Goal: Transaction & Acquisition: Purchase product/service

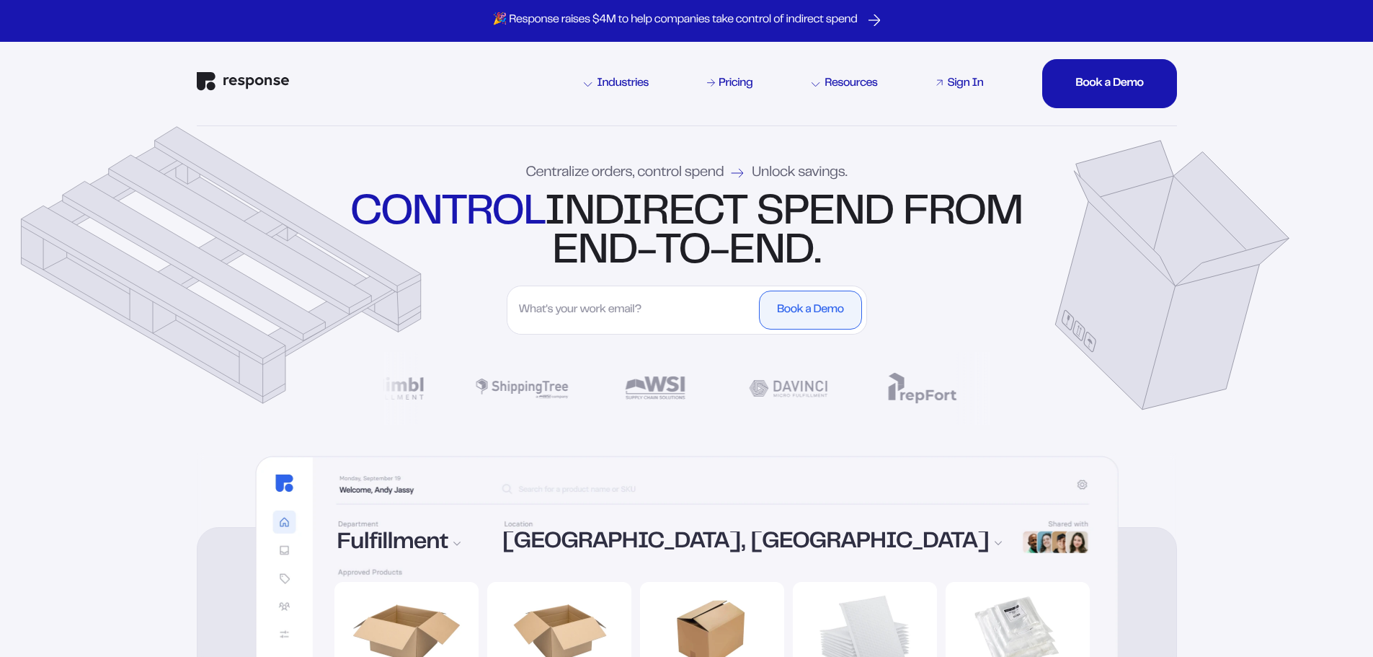
click at [977, 86] on div "Sign In" at bounding box center [965, 84] width 36 height 12
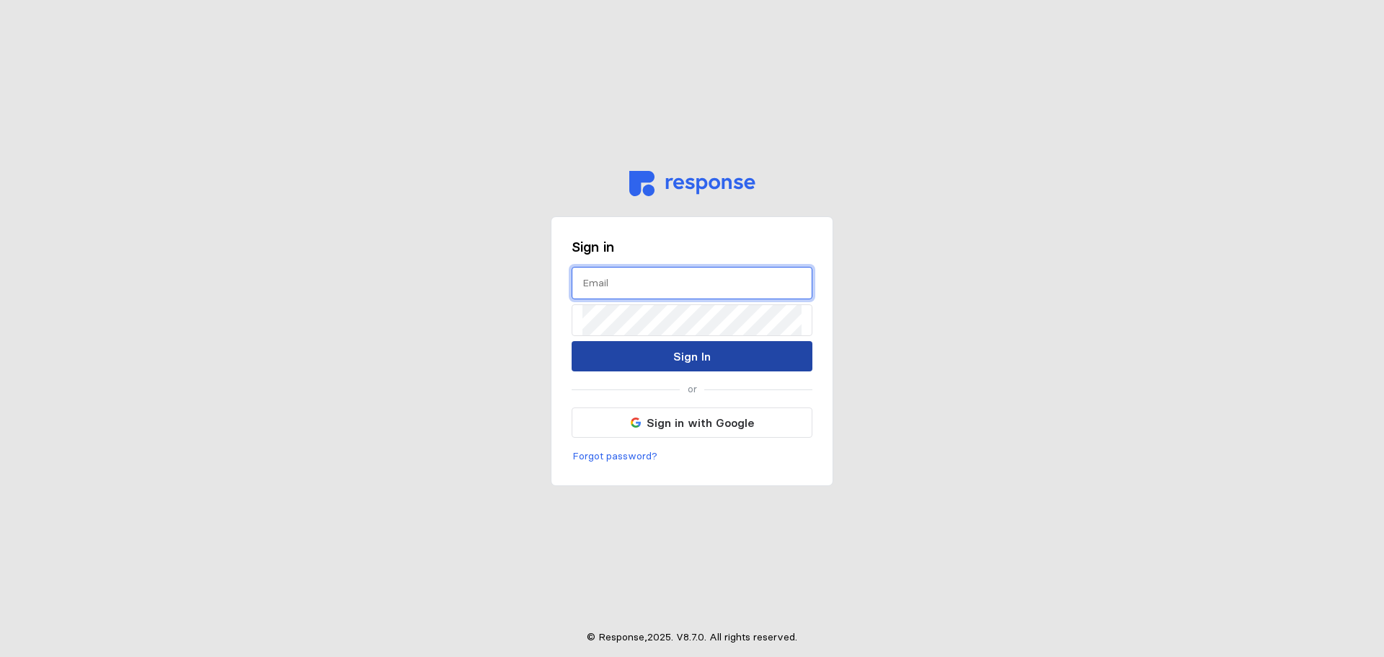
type input "[EMAIL_ADDRESS][DOMAIN_NAME]"
click at [628, 354] on button "Sign In" at bounding box center [691, 356] width 241 height 30
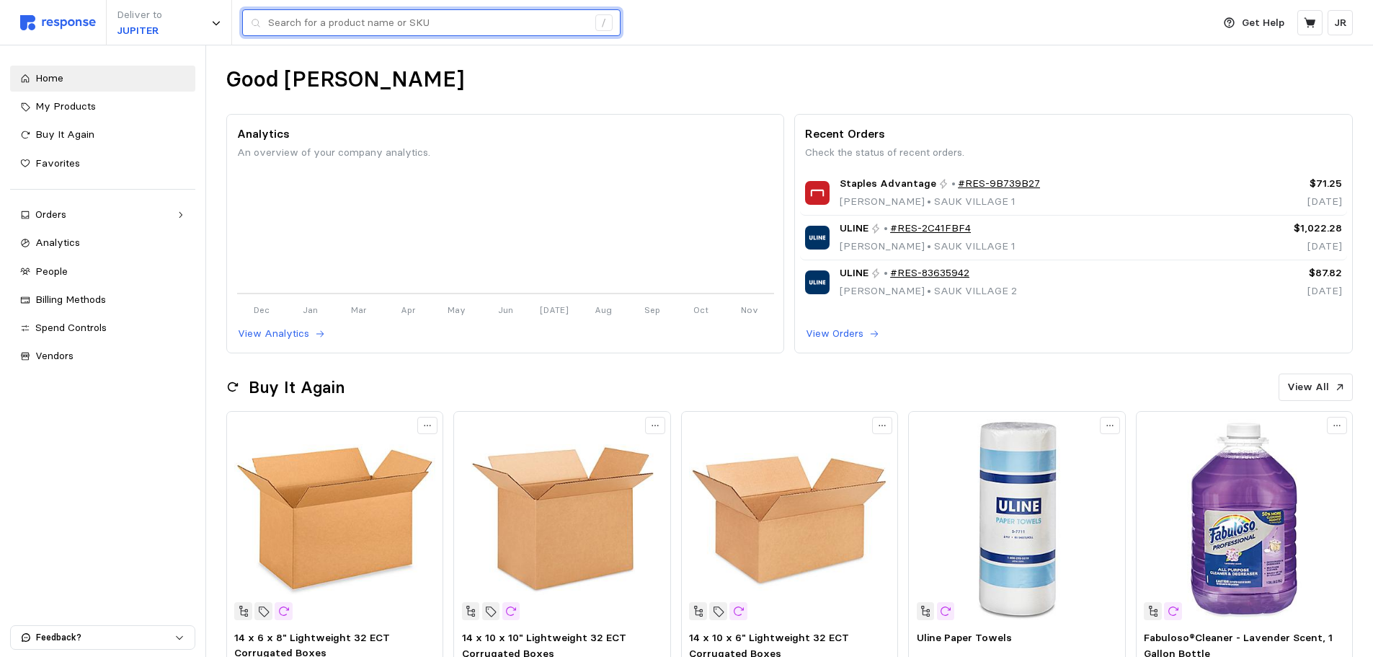
click at [342, 28] on input "text" at bounding box center [427, 23] width 319 height 26
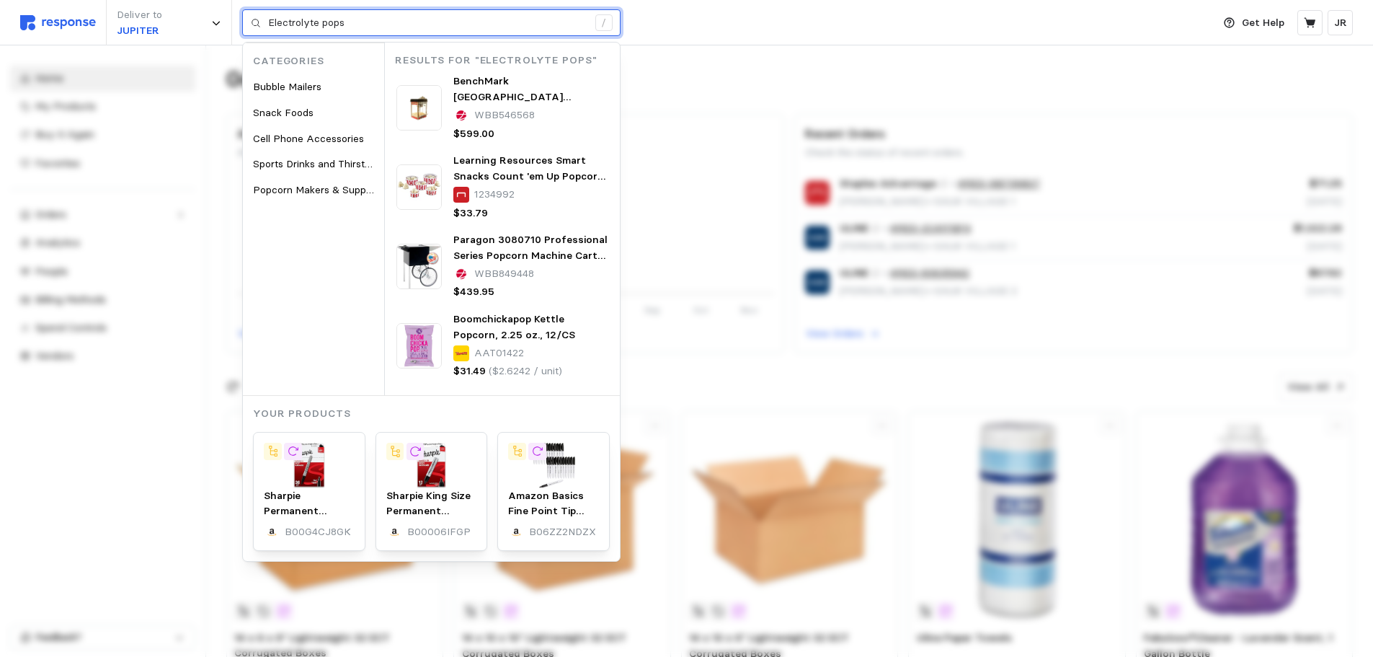
click at [364, 23] on input "Electrolyte pops" at bounding box center [427, 23] width 319 height 26
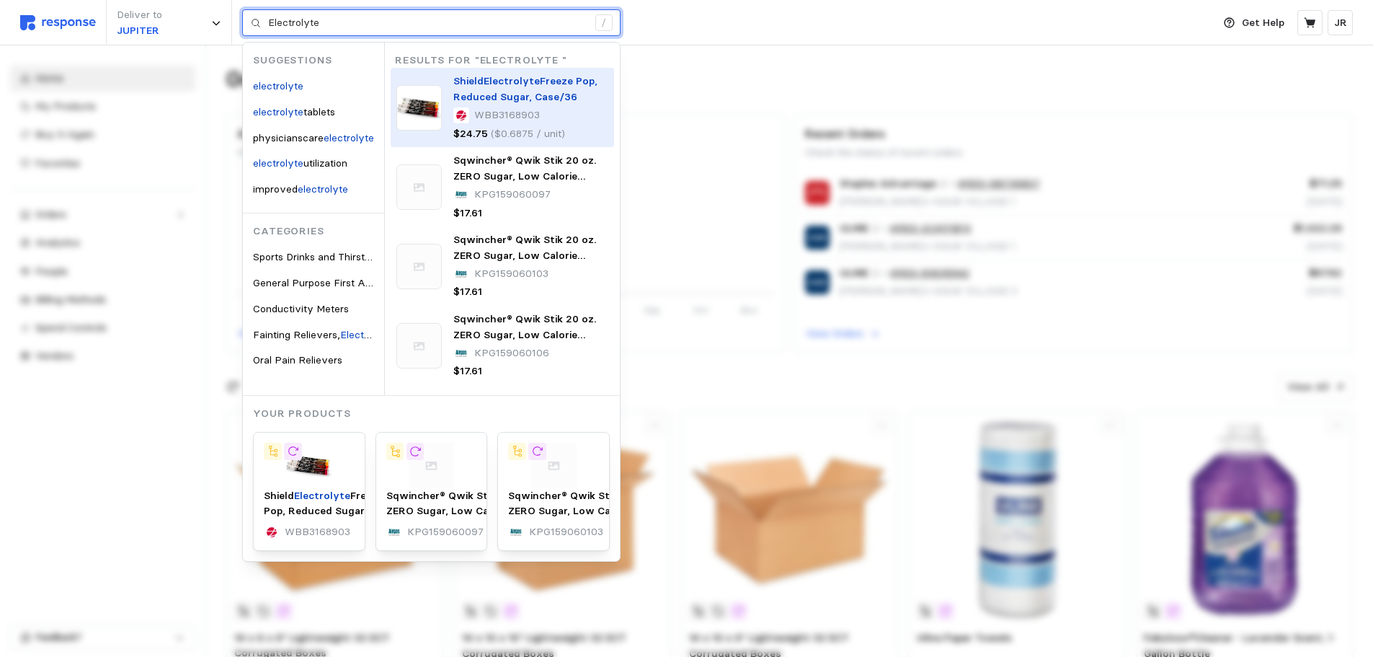
click at [458, 102] on span "Freeze Pop, Reduced Sugar, Case/36" at bounding box center [525, 88] width 144 height 29
type input "Electrolyte"
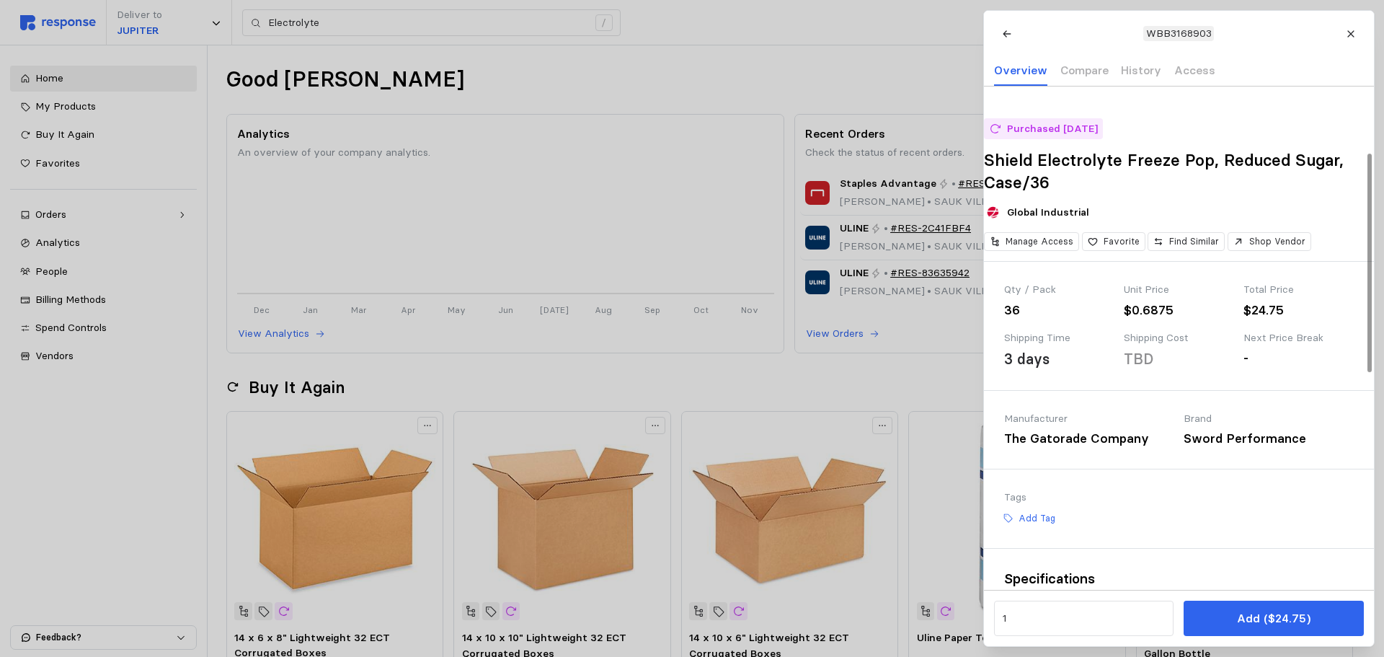
scroll to position [216, 0]
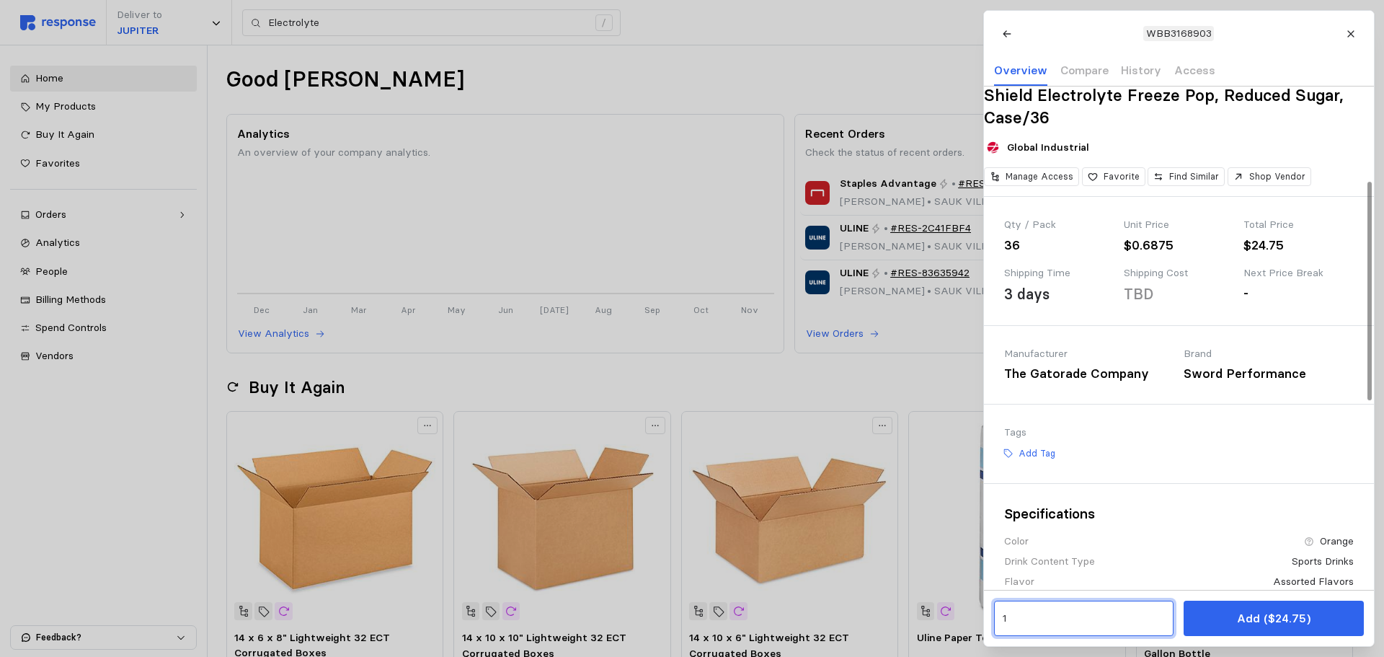
click at [1012, 615] on input "1" at bounding box center [1083, 618] width 163 height 26
click at [1028, 502] on div "4 $99.00" at bounding box center [1070, 498] width 130 height 16
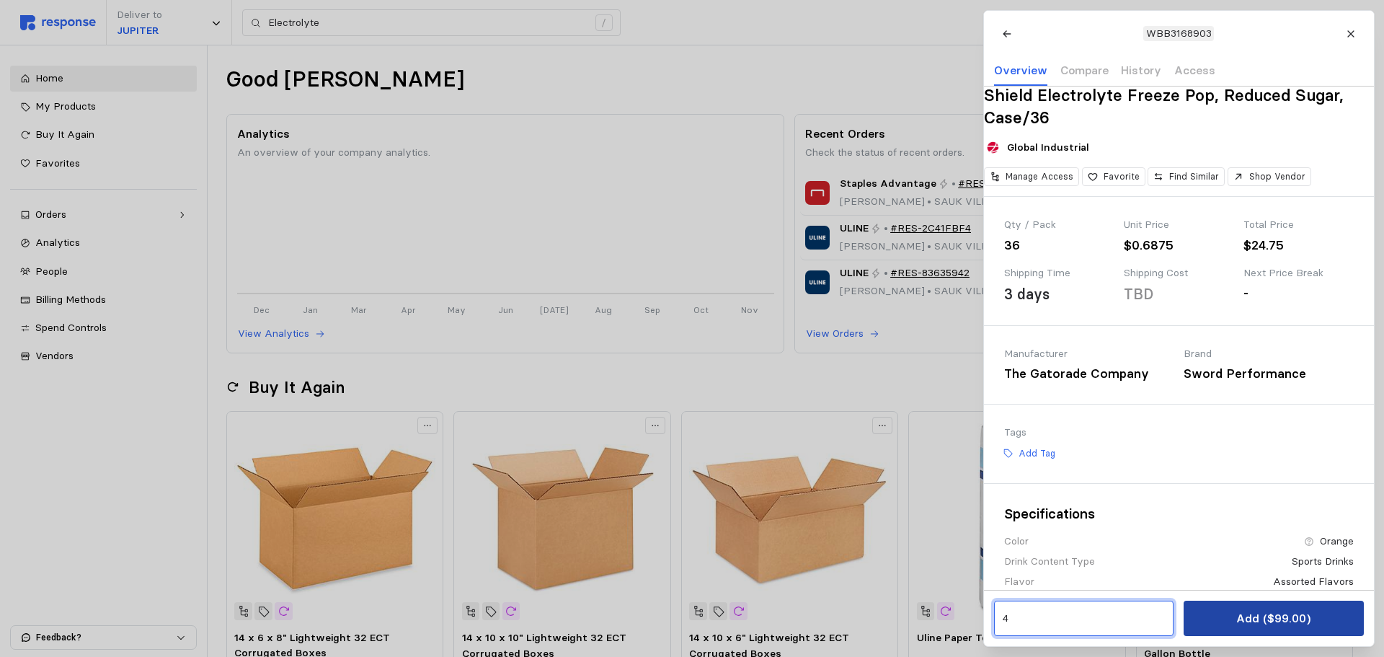
type input "4"
click at [1203, 612] on button "Add ($99.00)" at bounding box center [1272, 617] width 179 height 35
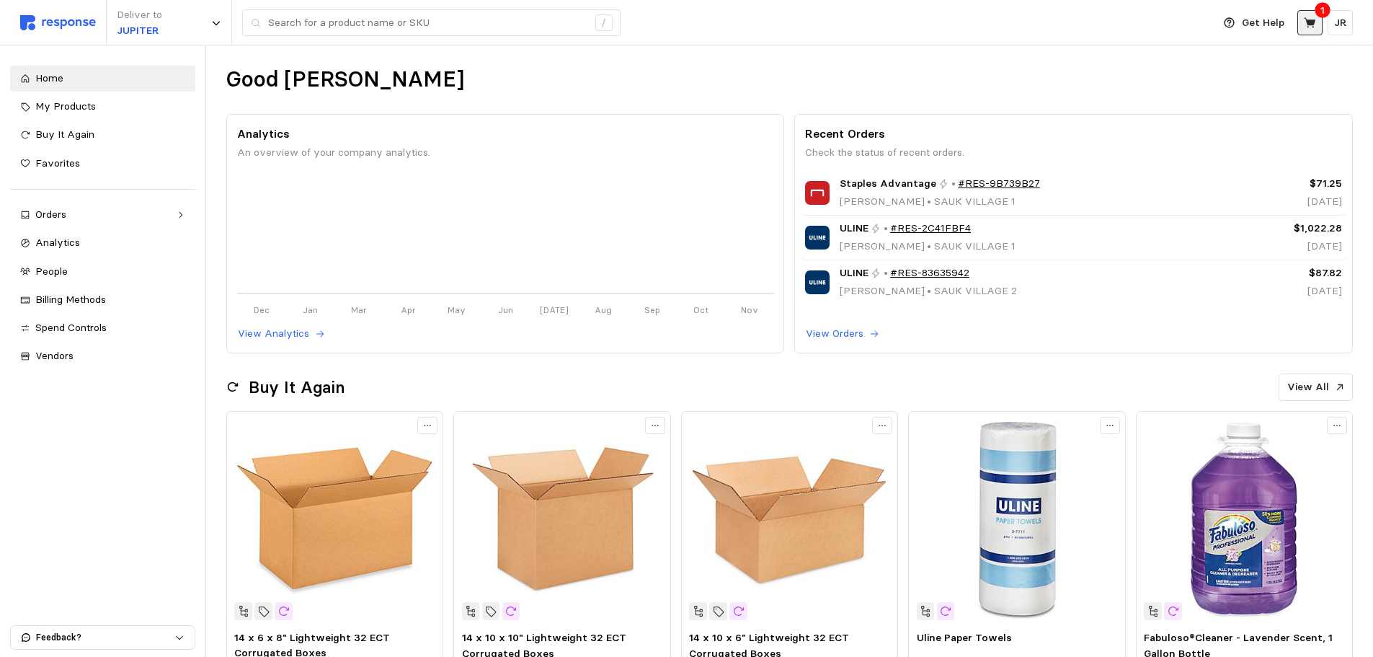
click at [1307, 32] on button at bounding box center [1309, 22] width 25 height 25
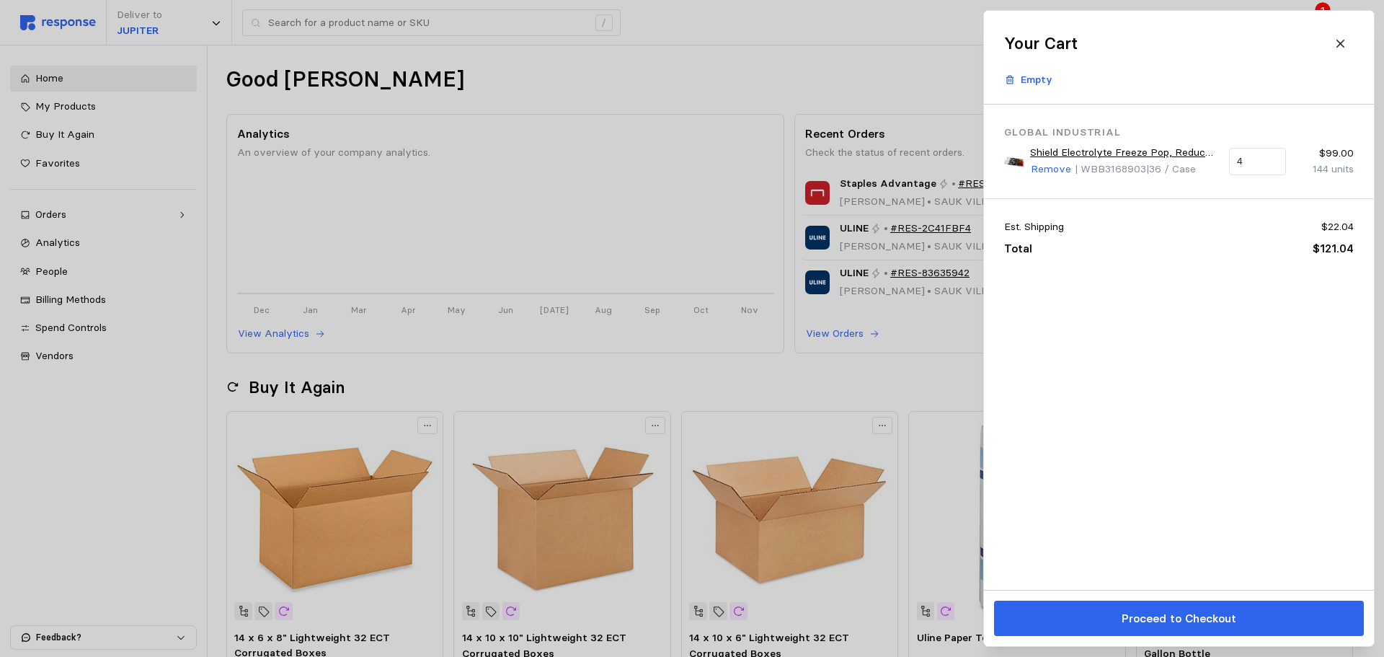
click at [545, 63] on div at bounding box center [692, 328] width 1384 height 657
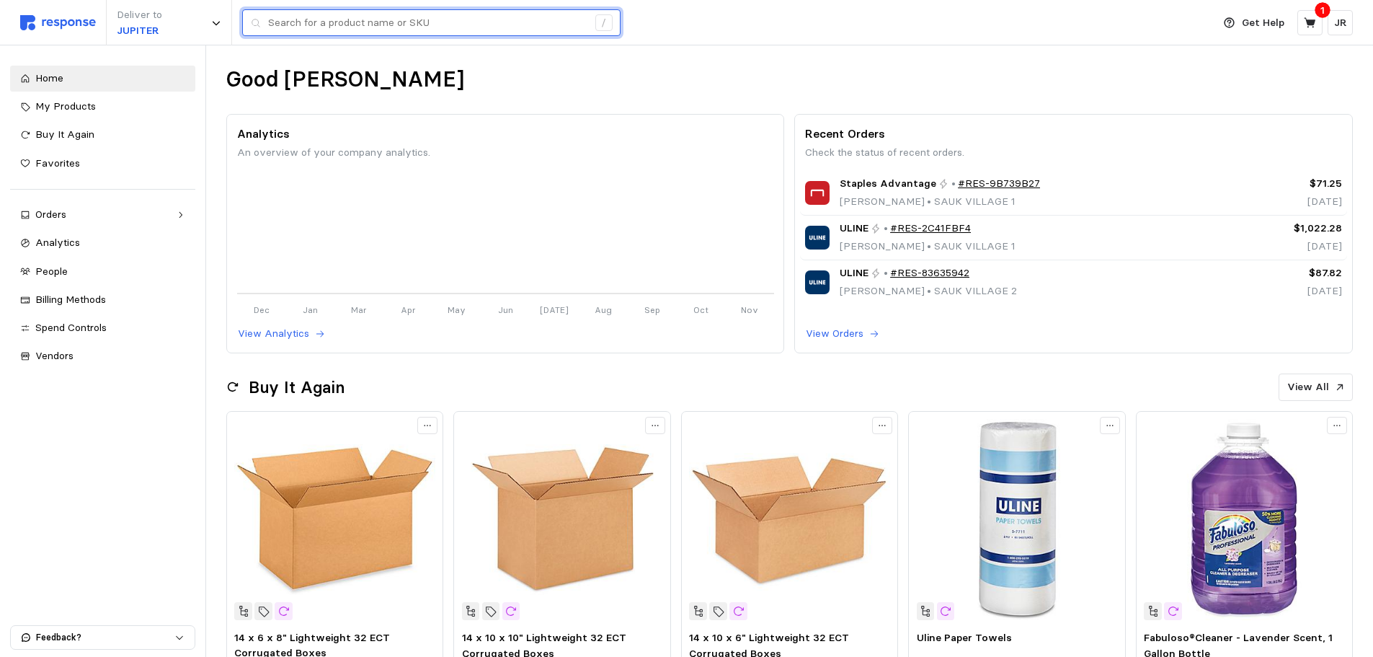
click at [288, 30] on input "text" at bounding box center [427, 23] width 319 height 26
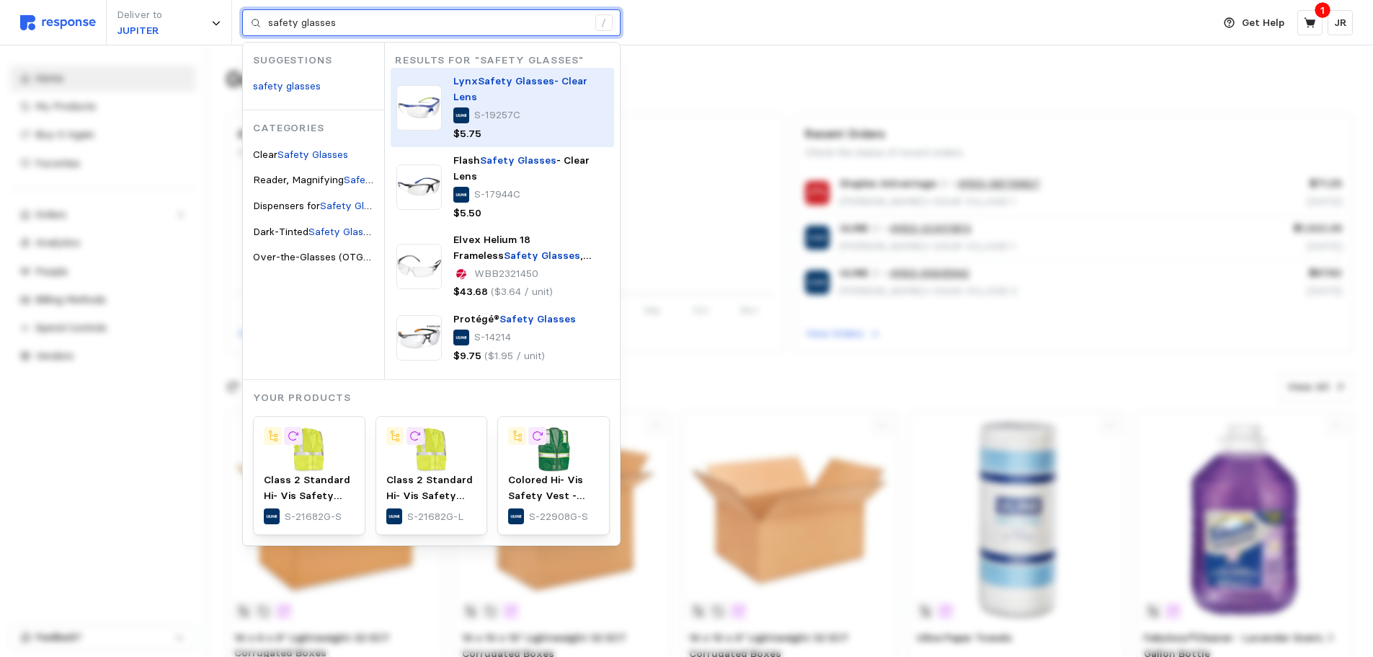
click at [476, 113] on p "S-19257C" at bounding box center [497, 115] width 46 height 16
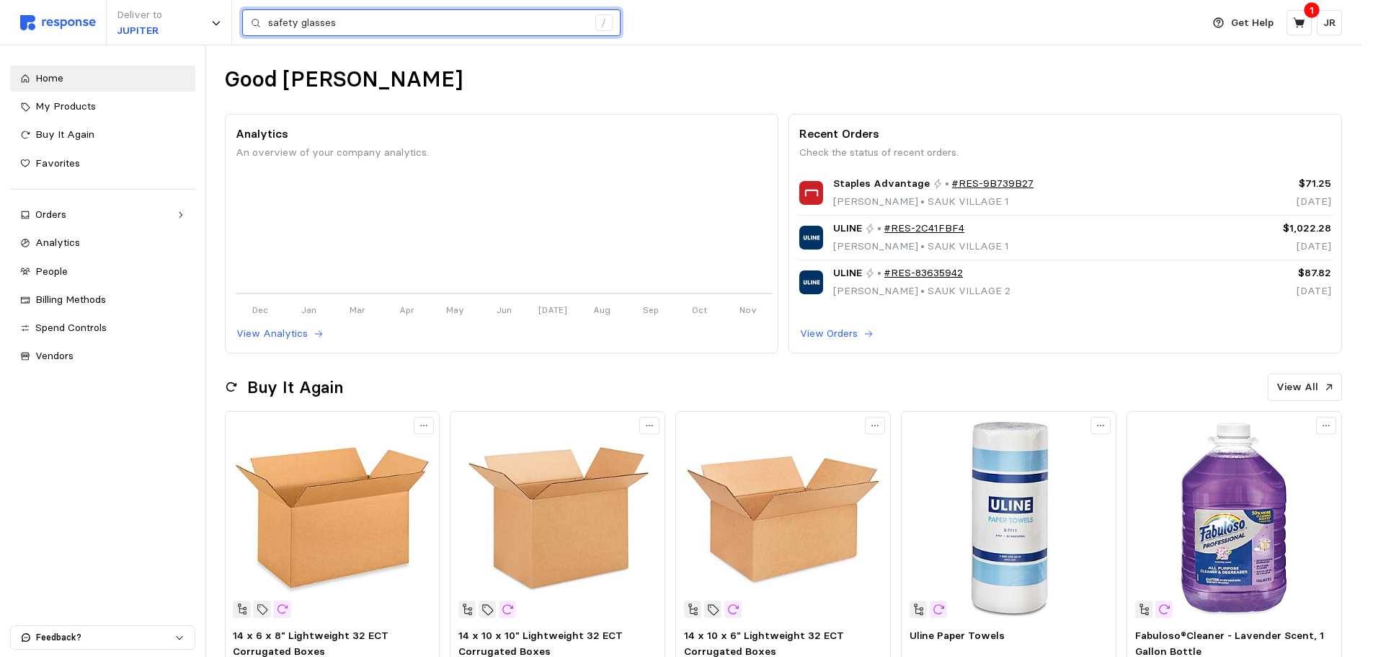
type input "safety glasses"
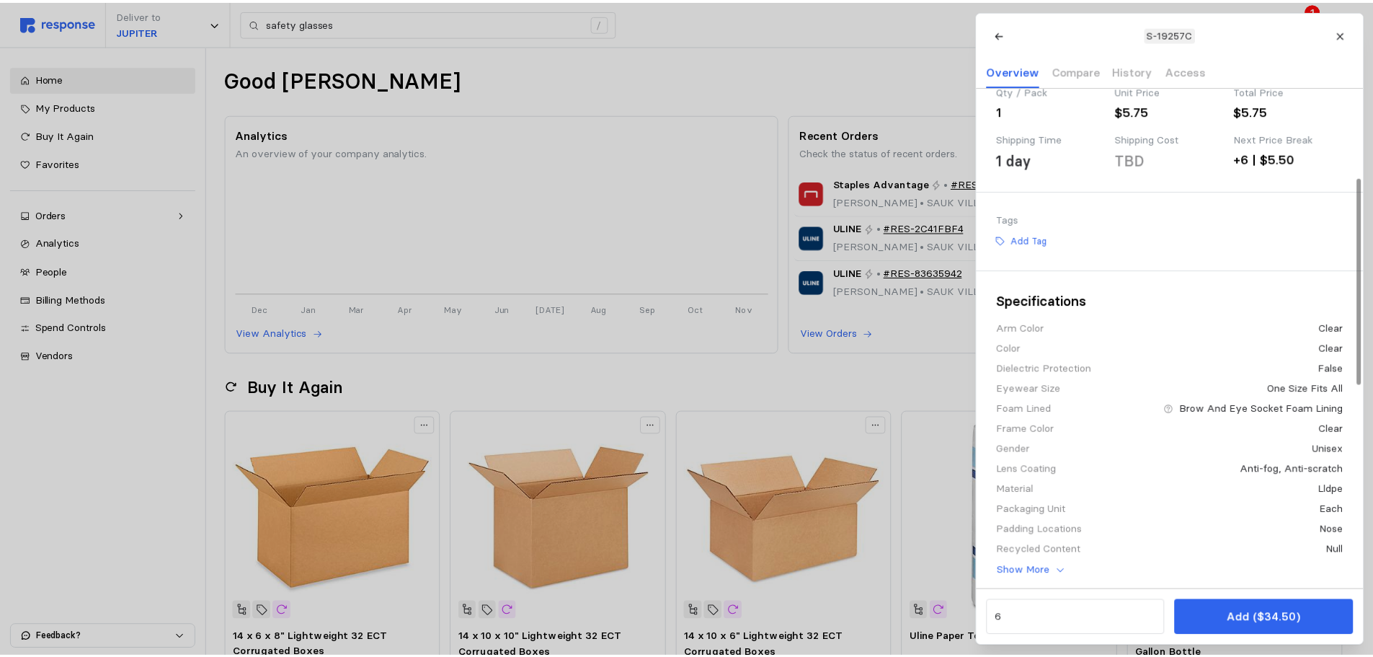
scroll to position [360, 0]
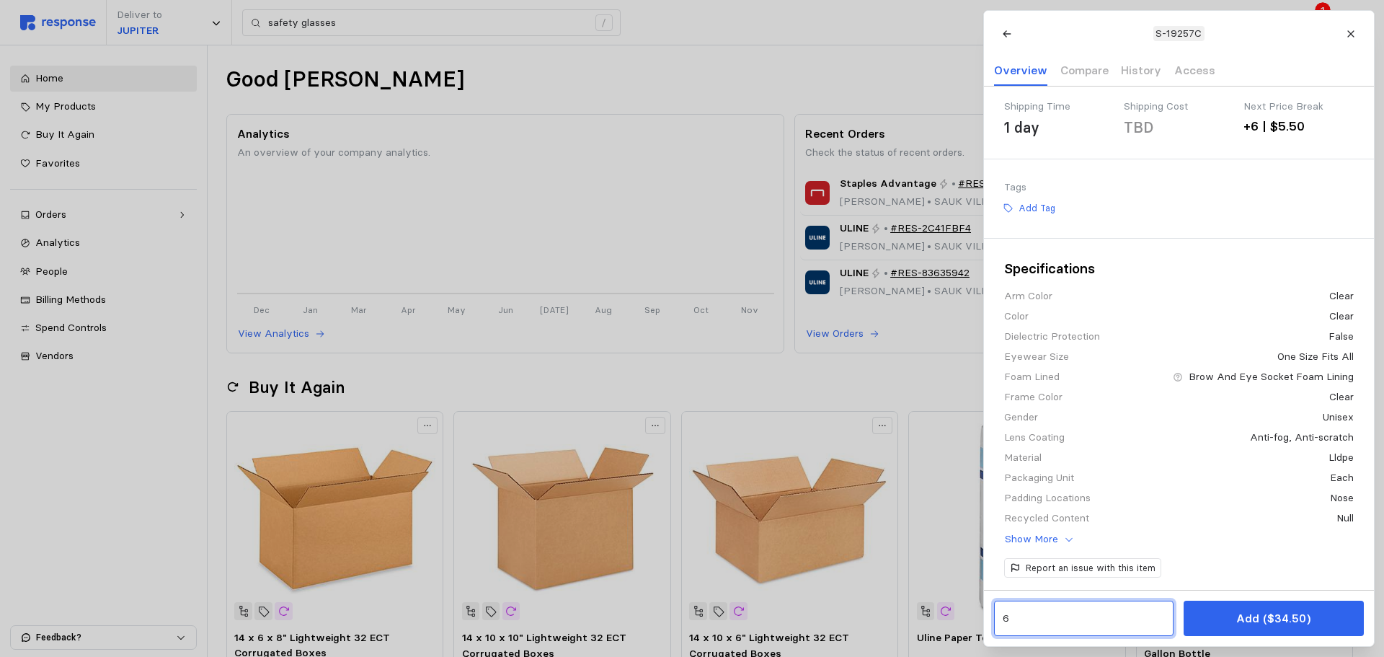
click at [1034, 618] on input "6" at bounding box center [1083, 618] width 163 height 26
click at [1051, 543] on div "24 + $126.00" at bounding box center [1070, 539] width 130 height 16
type input "24"
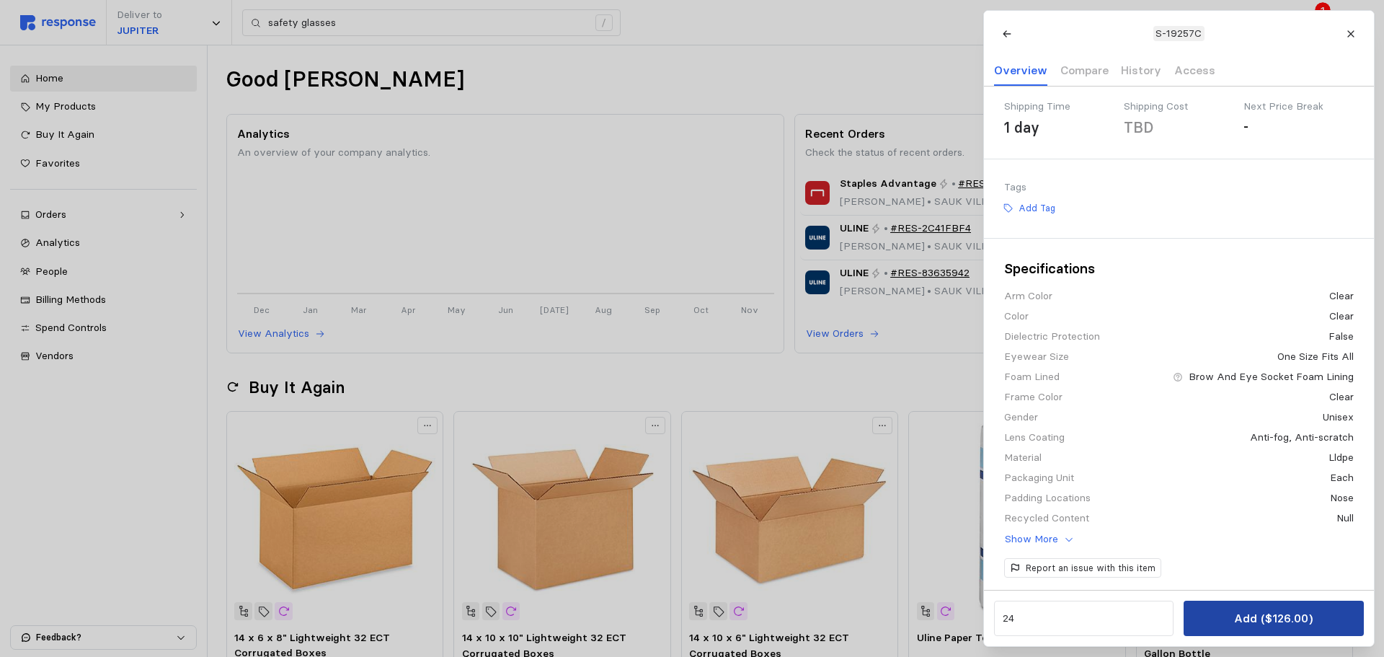
click at [1217, 619] on button "Add ($126.00)" at bounding box center [1272, 617] width 179 height 35
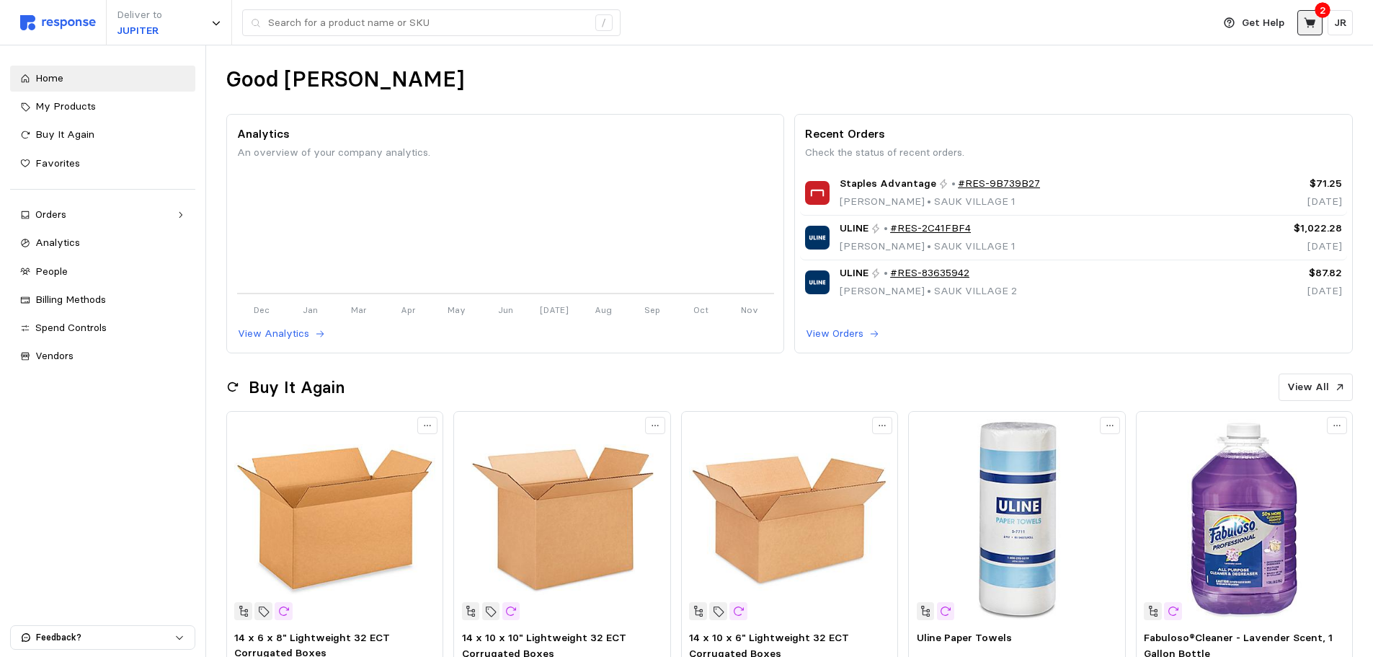
click at [1316, 19] on icon at bounding box center [1310, 23] width 13 height 13
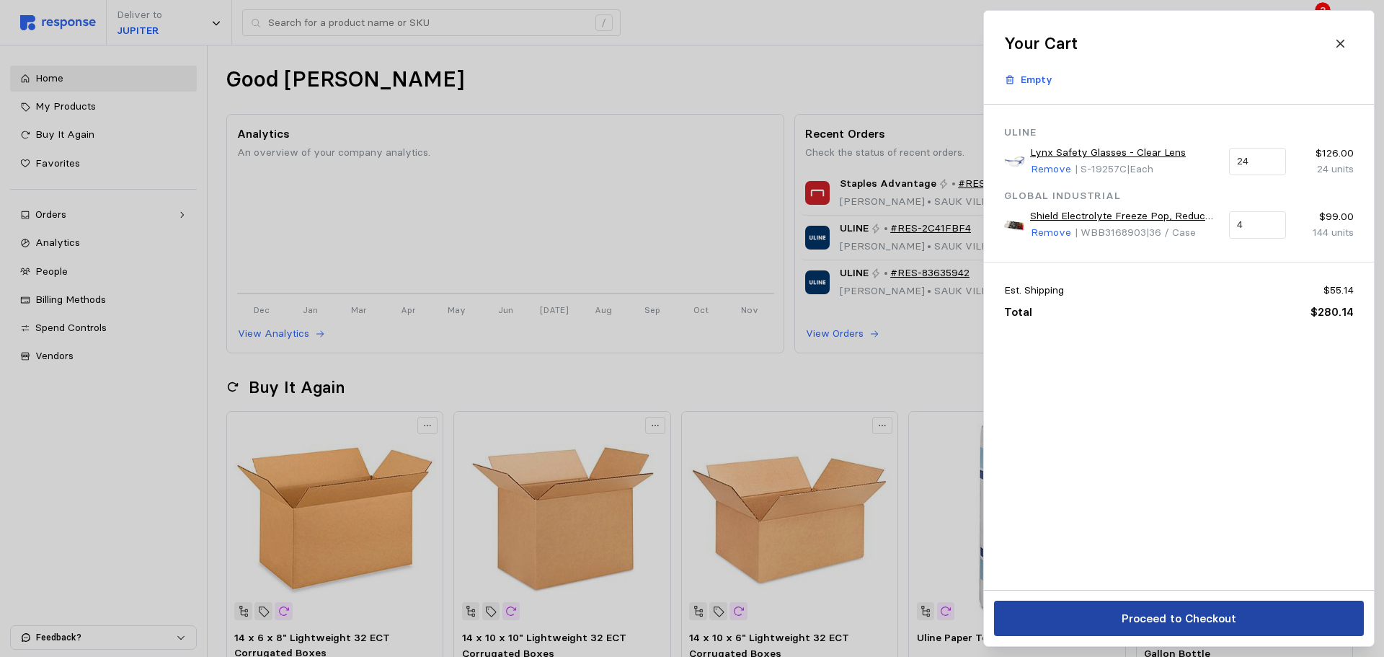
click at [1154, 623] on p "Proceed to Checkout" at bounding box center [1178, 618] width 115 height 18
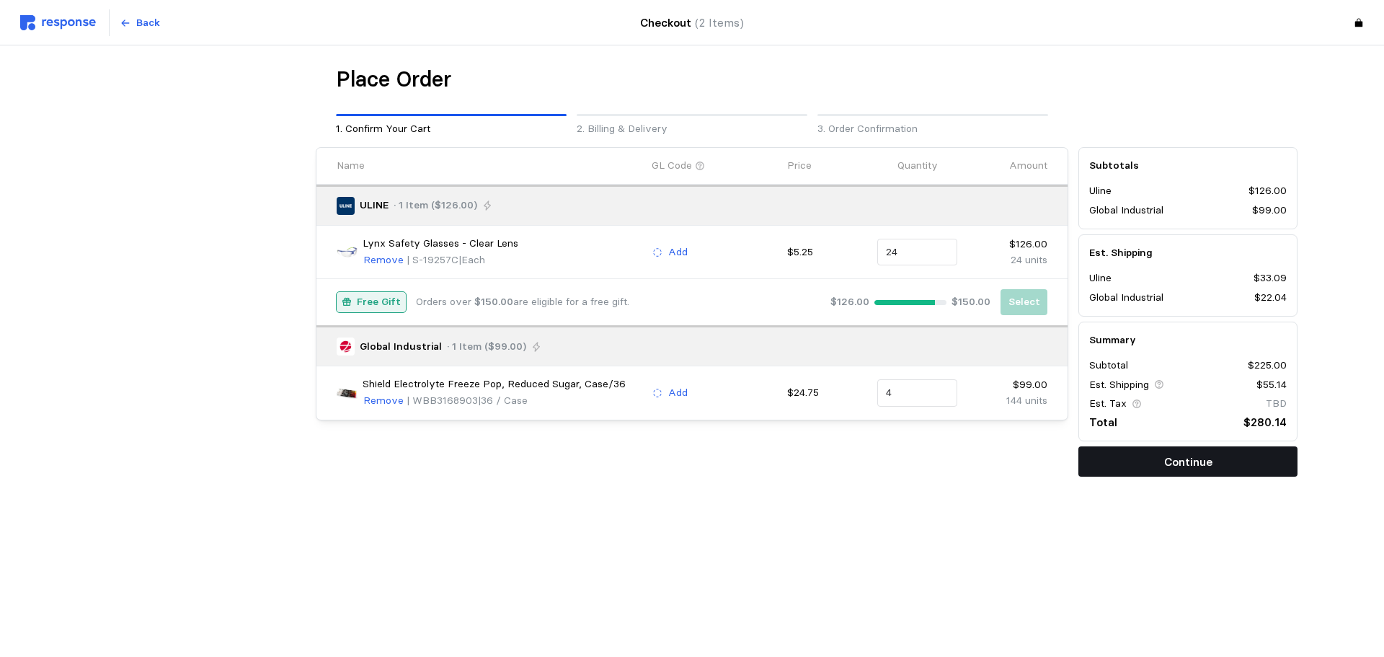
click at [1118, 467] on button "Continue" at bounding box center [1187, 461] width 219 height 30
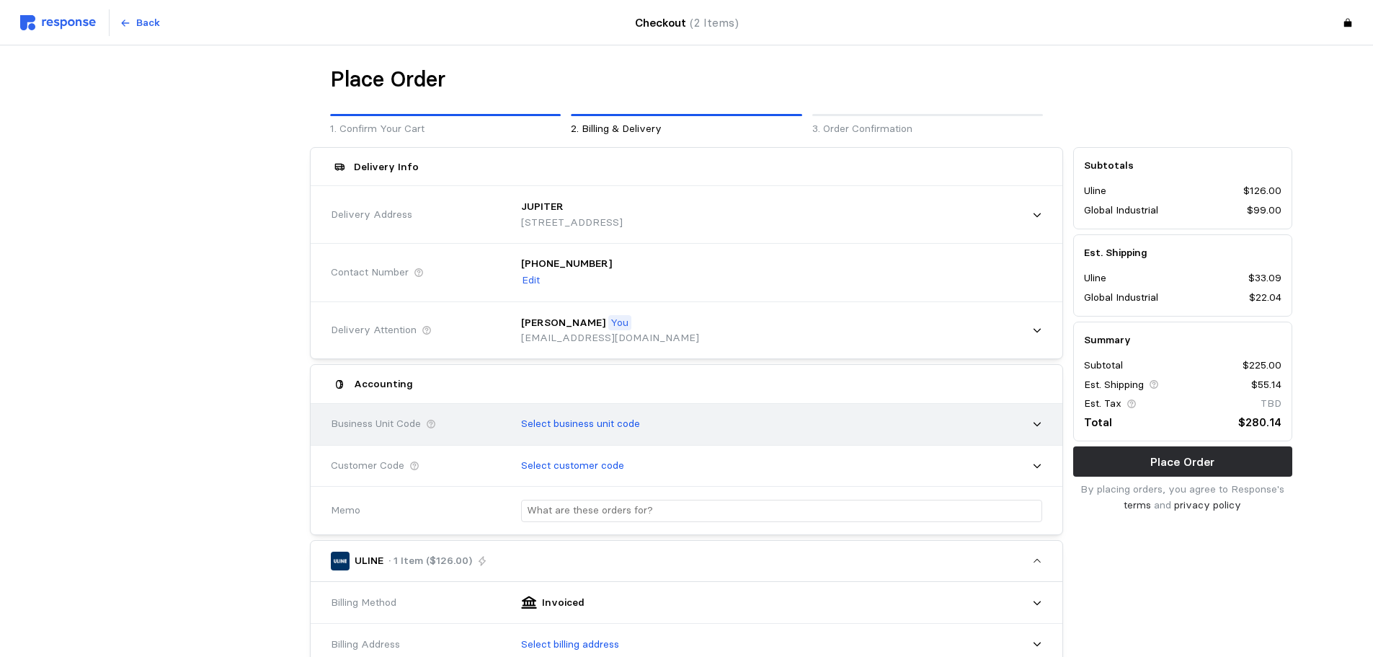
click at [1037, 427] on icon at bounding box center [1037, 424] width 10 height 10
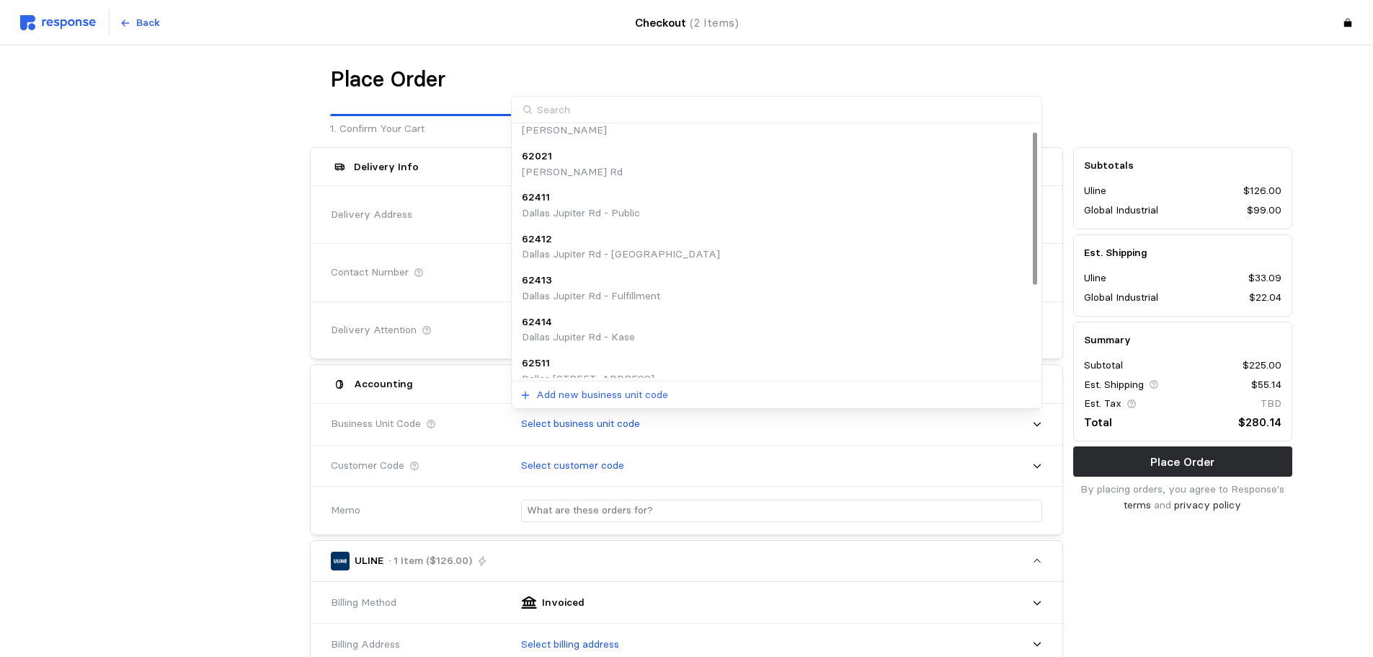
scroll to position [72, 0]
click at [565, 283] on p "Dallas Jupiter Rd - Fulfillment" at bounding box center [591, 289] width 138 height 16
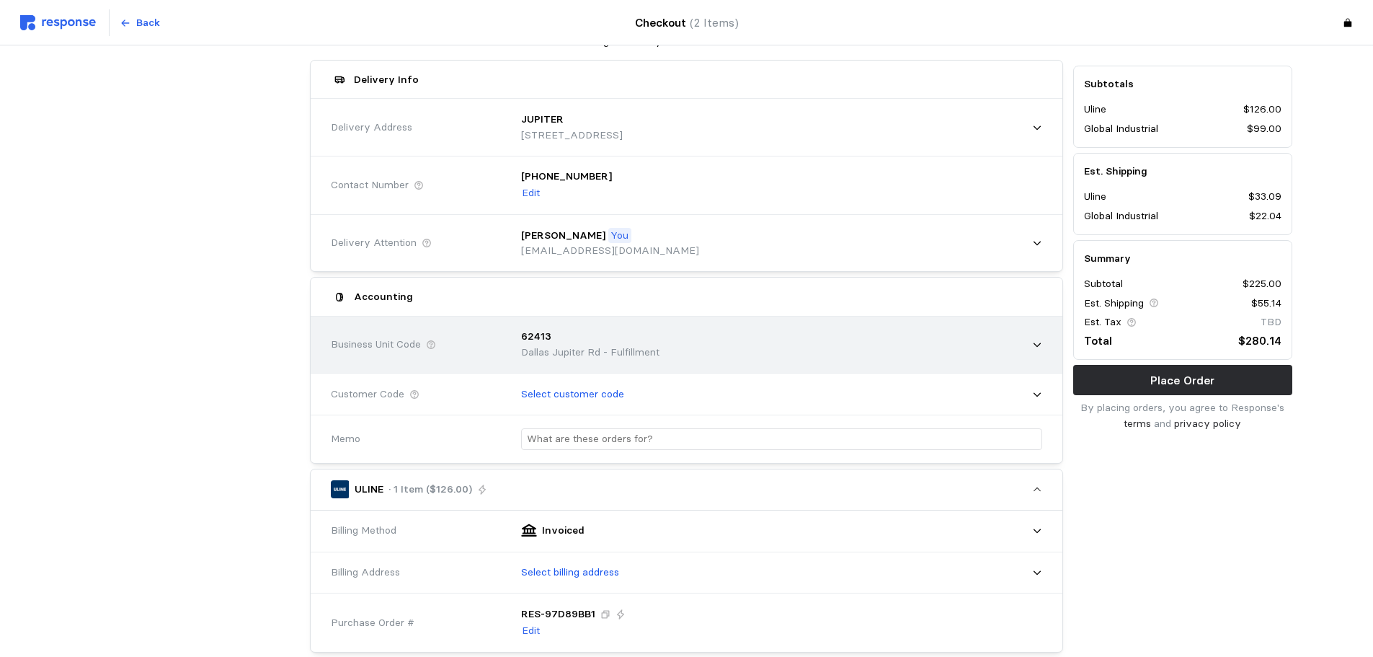
scroll to position [144, 0]
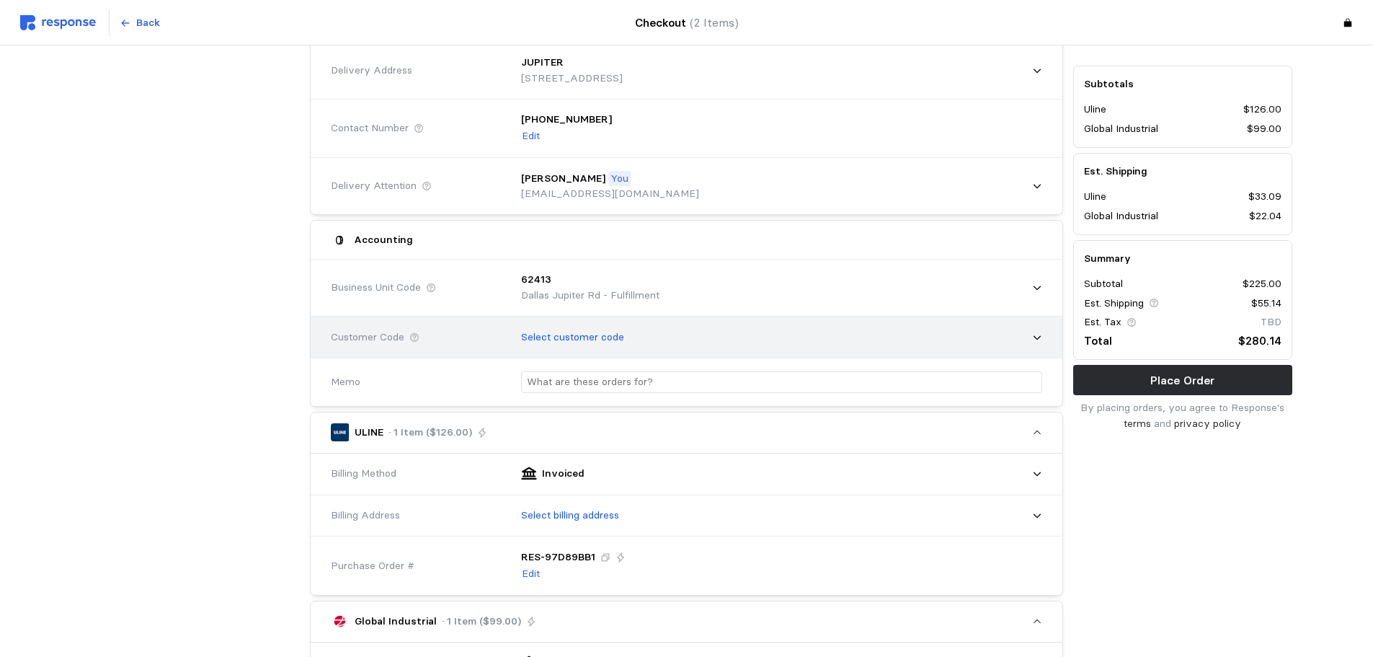
click at [1033, 337] on icon at bounding box center [1037, 337] width 10 height 10
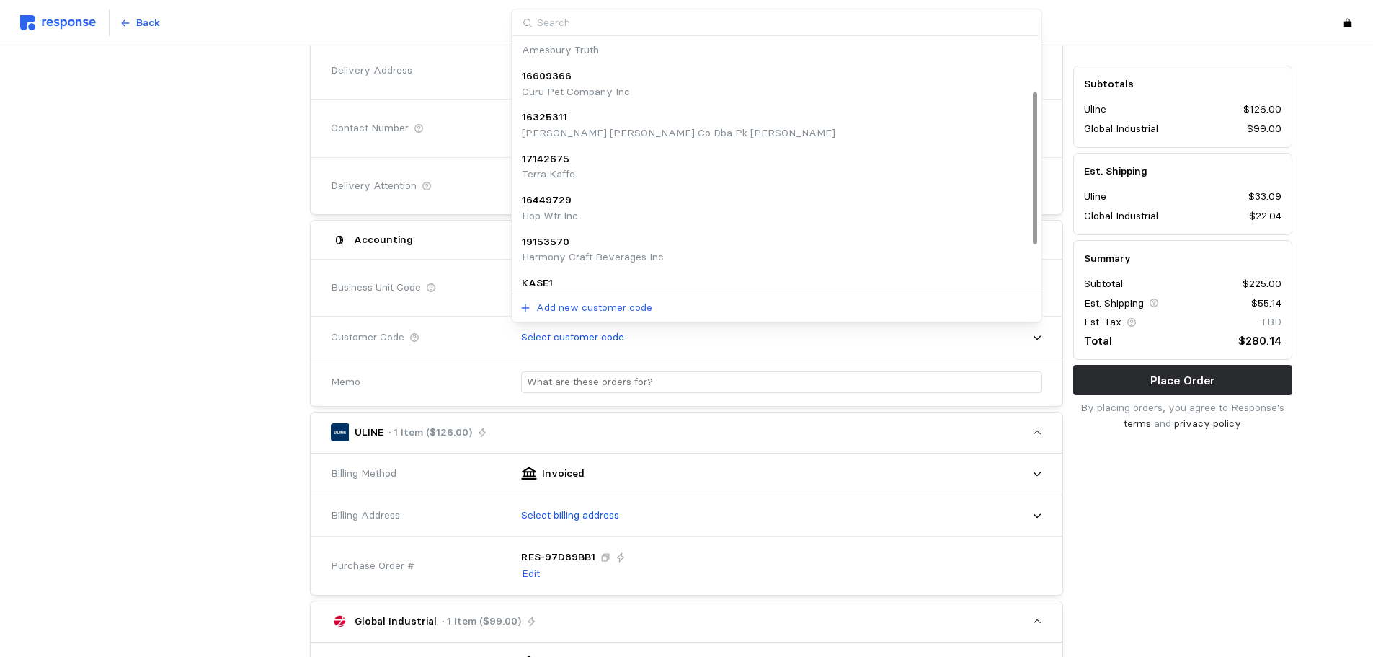
scroll to position [0, 0]
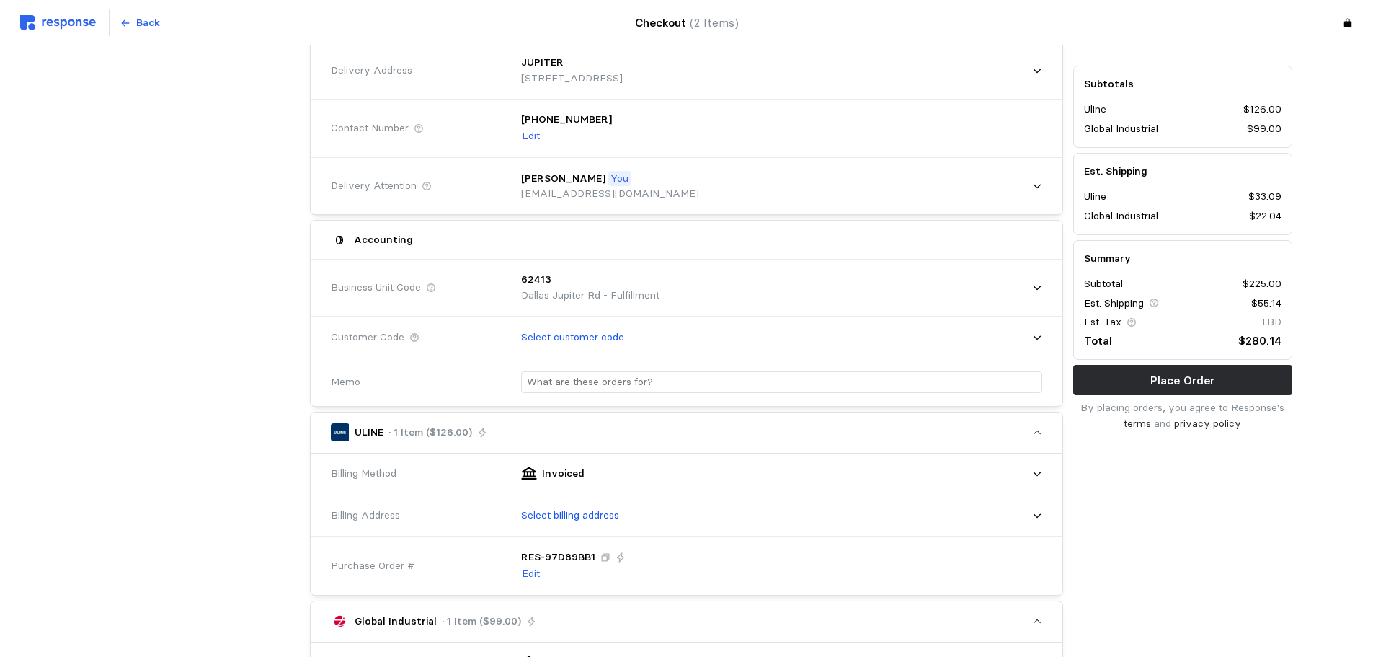
click at [155, 192] on div at bounding box center [190, 635] width 229 height 1275
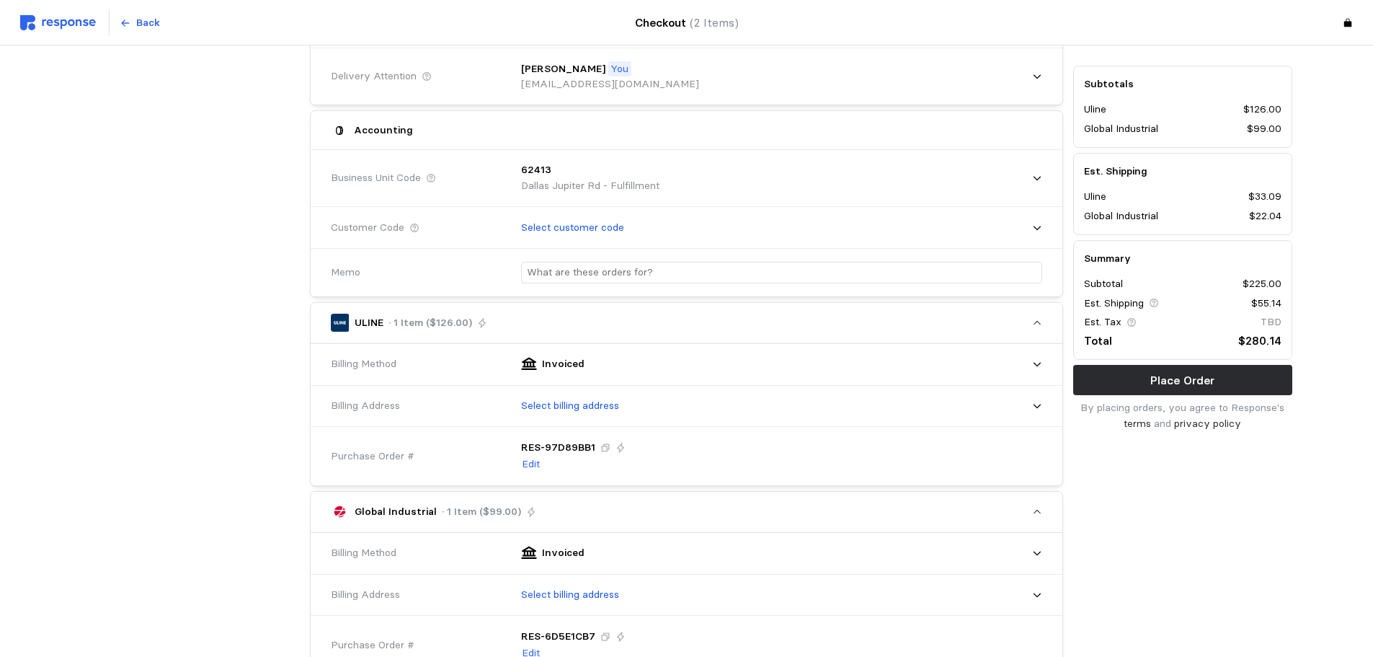
scroll to position [288, 0]
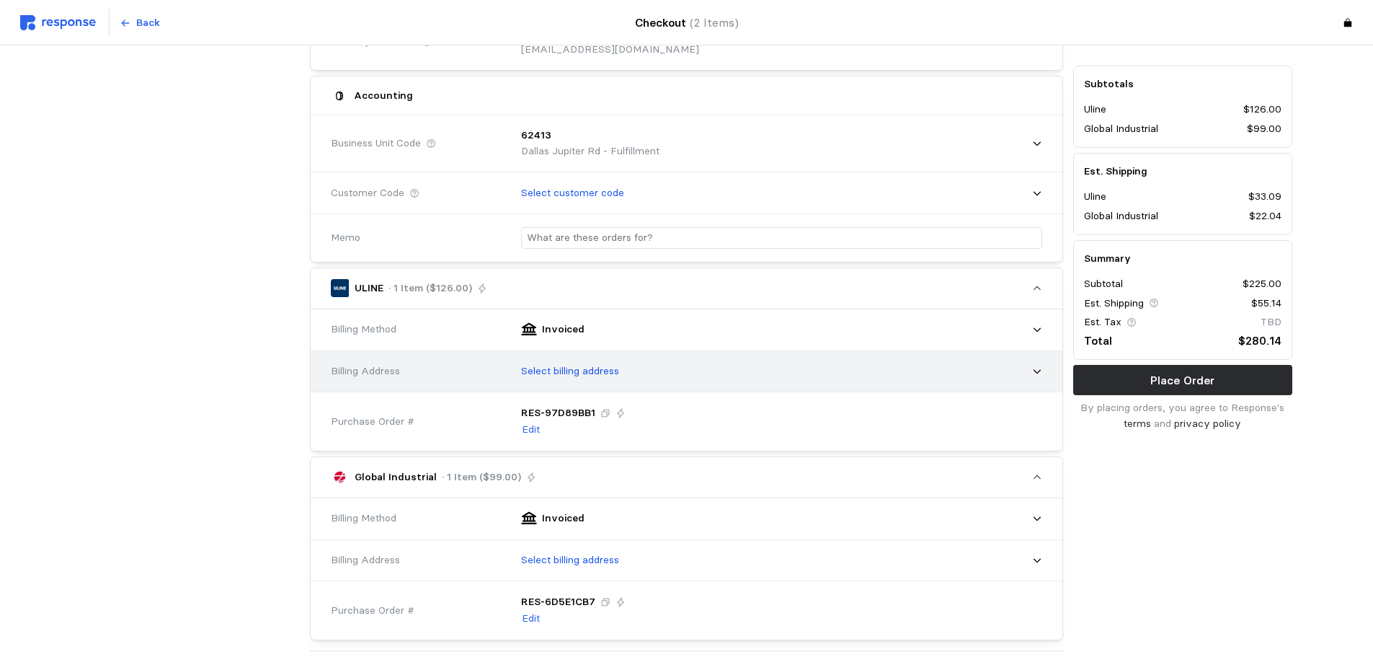
click at [1034, 372] on icon at bounding box center [1037, 371] width 10 height 10
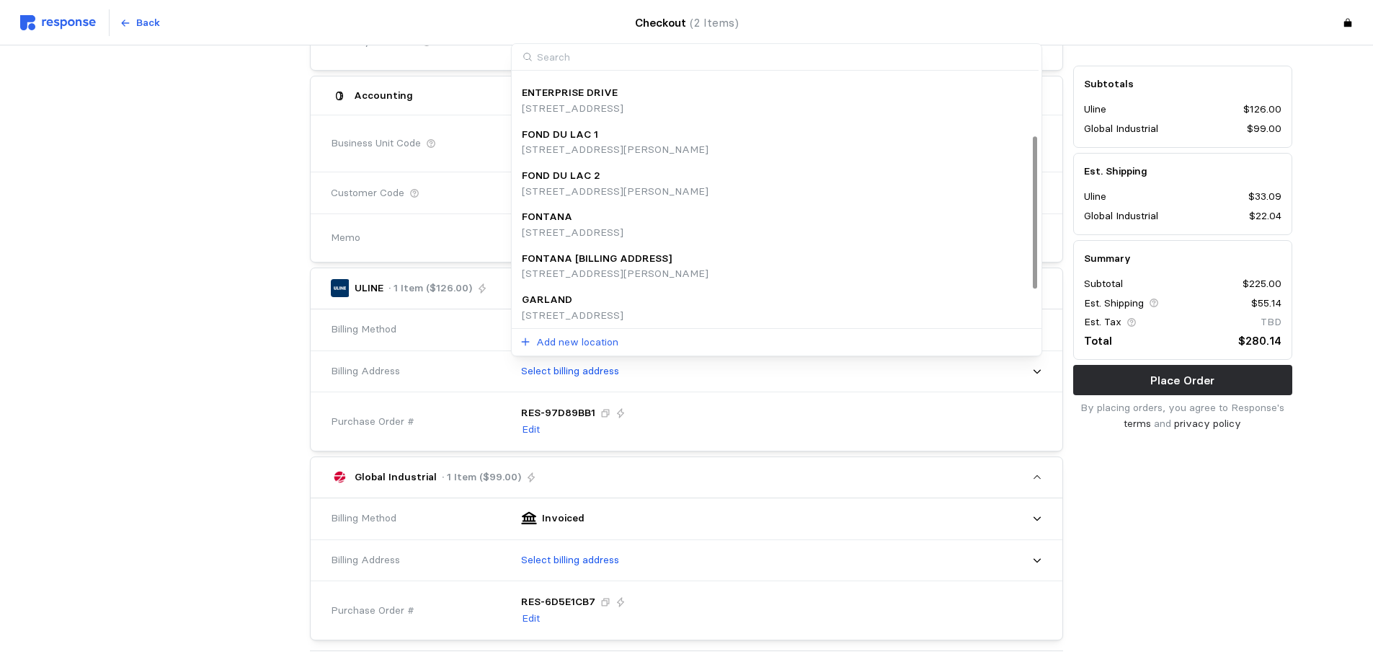
scroll to position [161, 0]
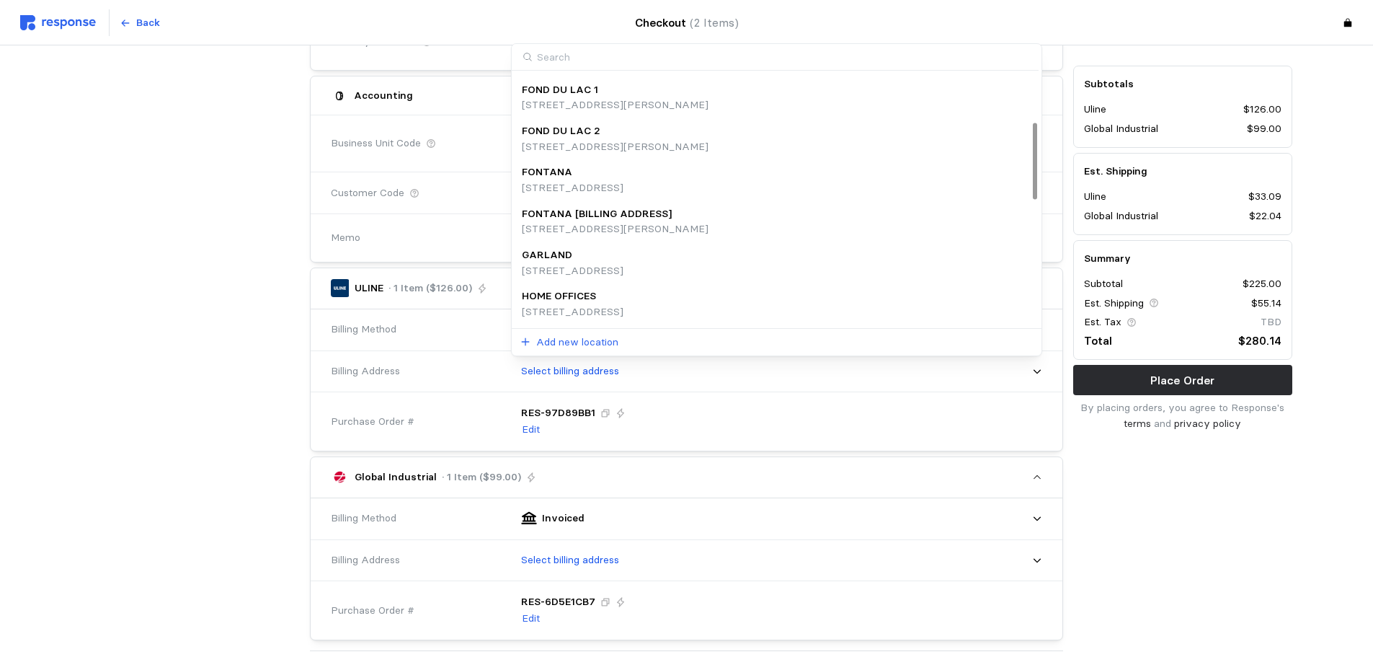
click at [571, 293] on p "HOME OFFICES" at bounding box center [559, 296] width 74 height 16
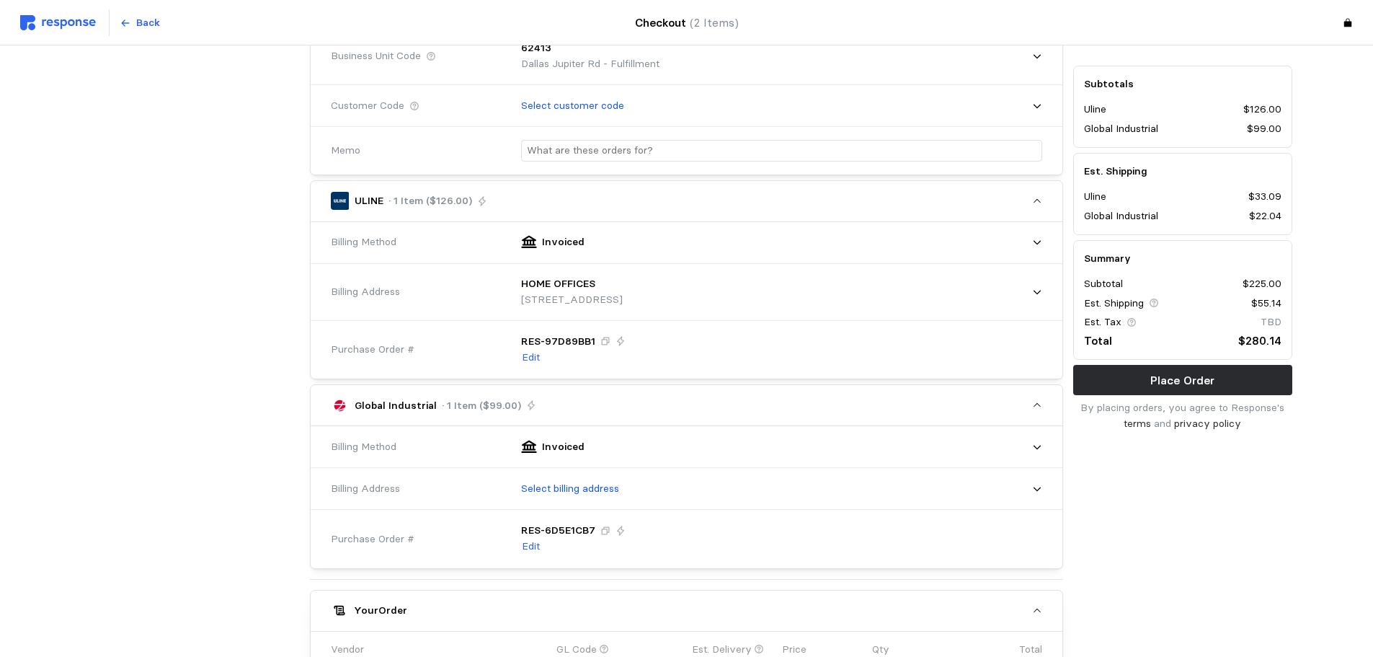
scroll to position [432, 0]
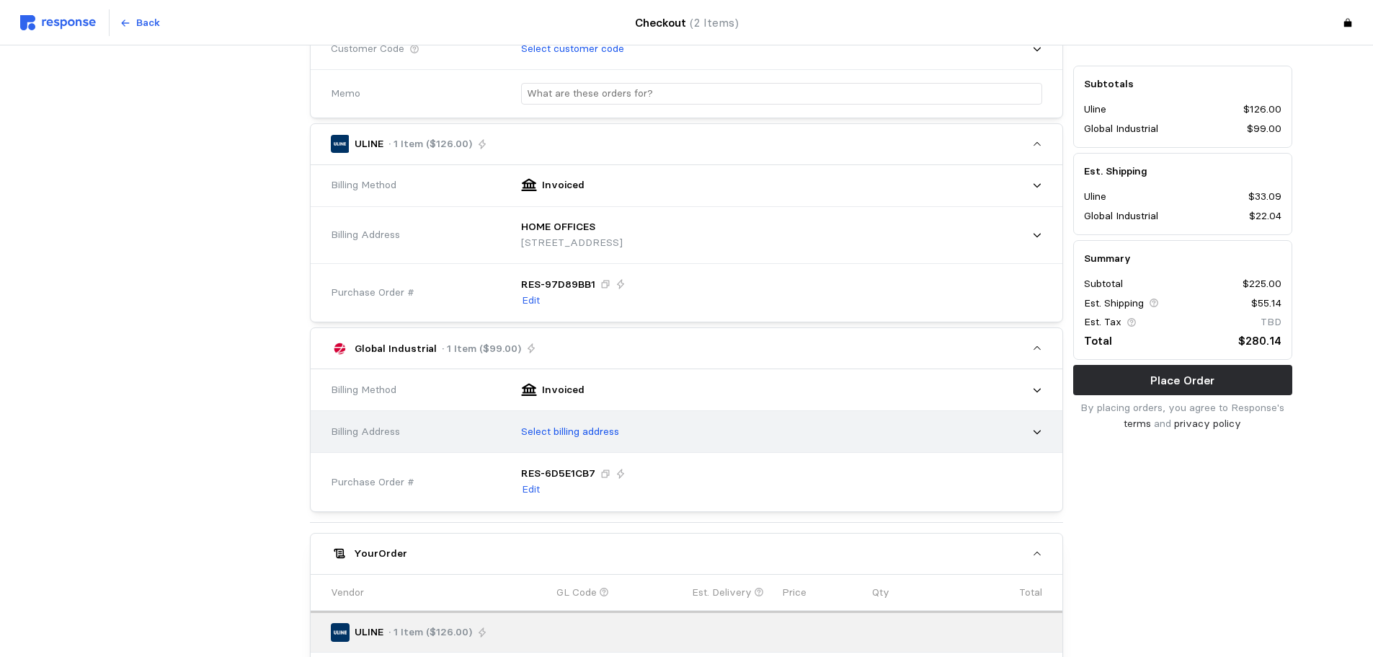
click at [1039, 432] on icon at bounding box center [1037, 432] width 10 height 10
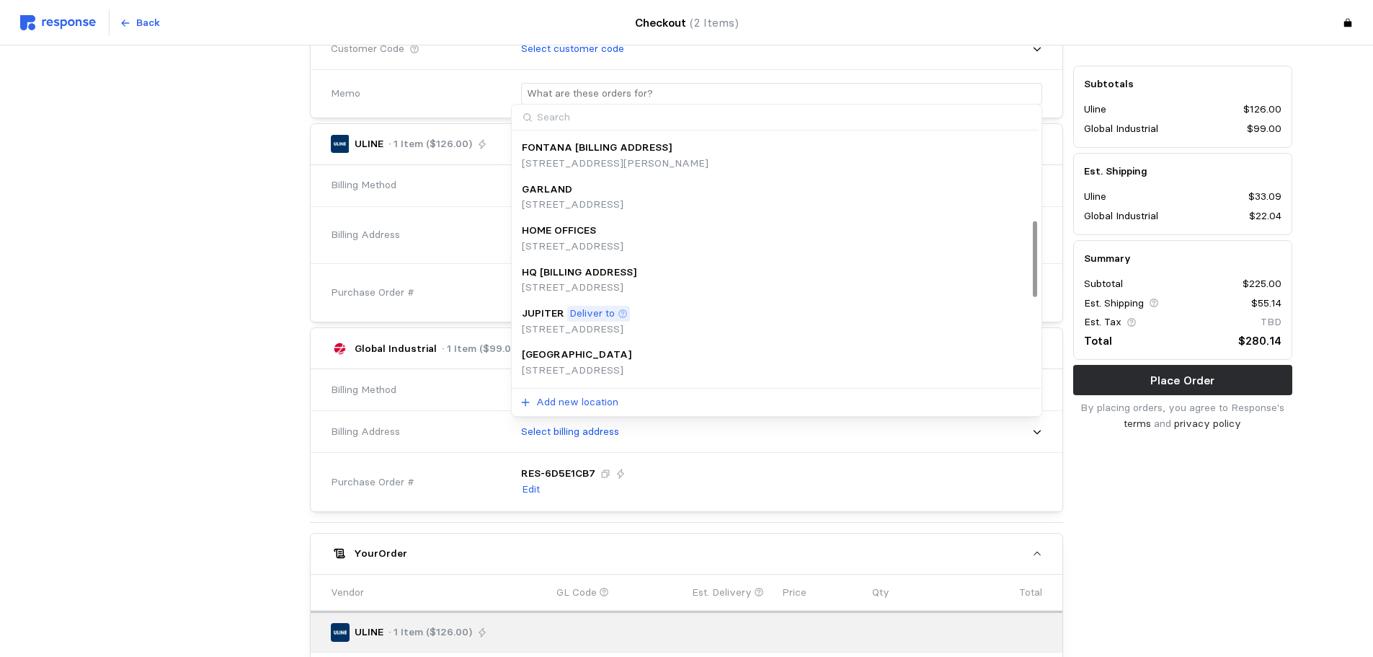
scroll to position [286, 0]
click at [605, 237] on div "HOME OFFICES" at bounding box center [573, 232] width 102 height 16
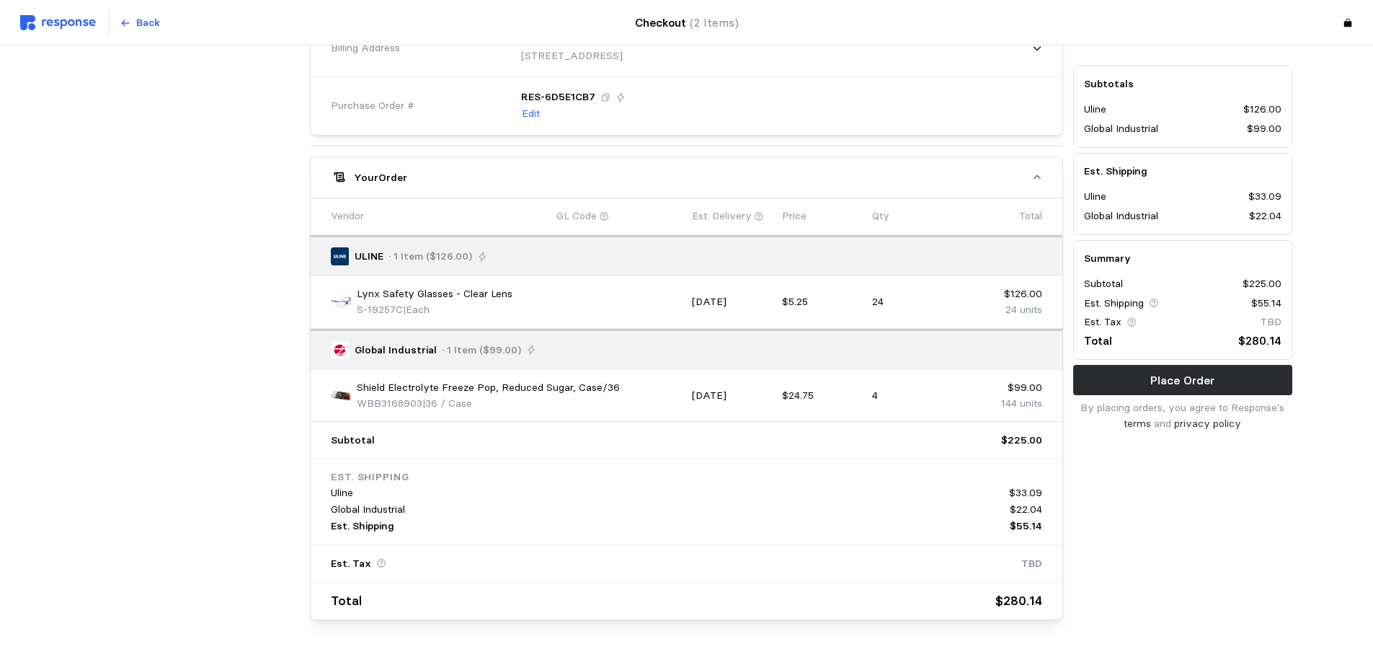
scroll to position [868, 0]
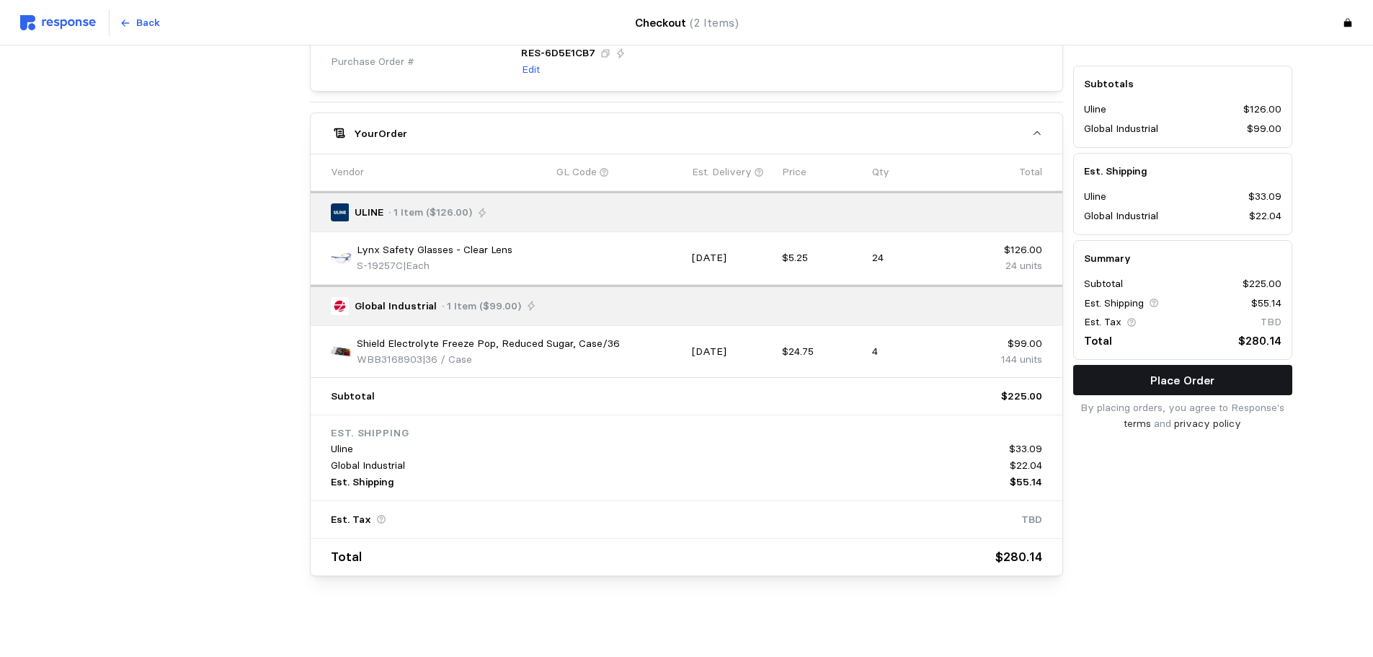
click at [1091, 383] on button "Place Order" at bounding box center [1182, 380] width 219 height 30
